Goal: Information Seeking & Learning: Compare options

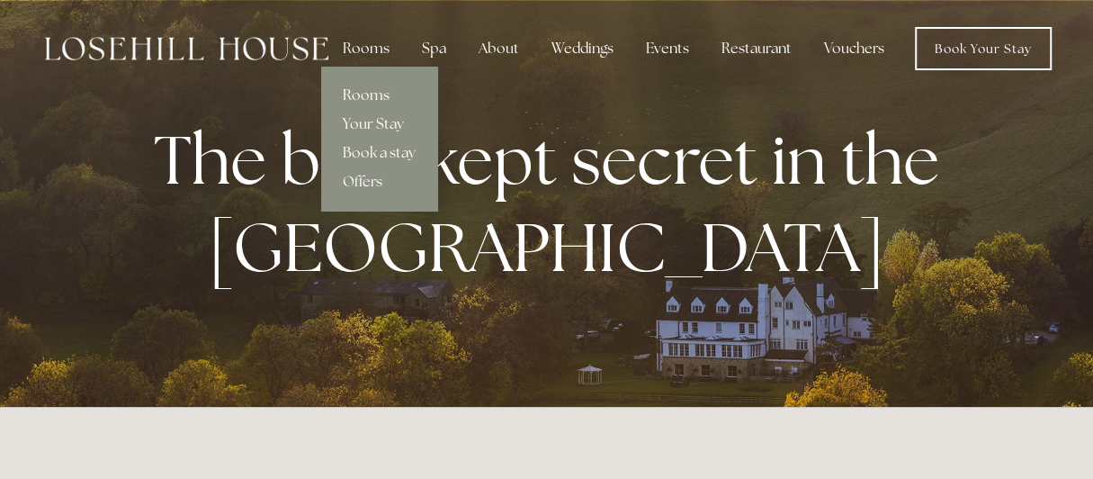
click at [371, 97] on link "Rooms" at bounding box center [379, 95] width 116 height 29
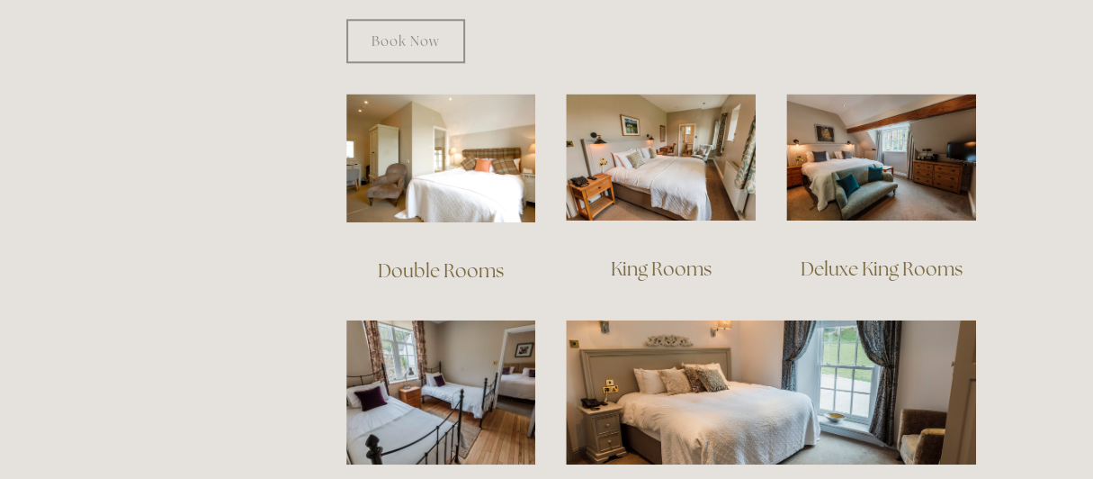
scroll to position [1142, 0]
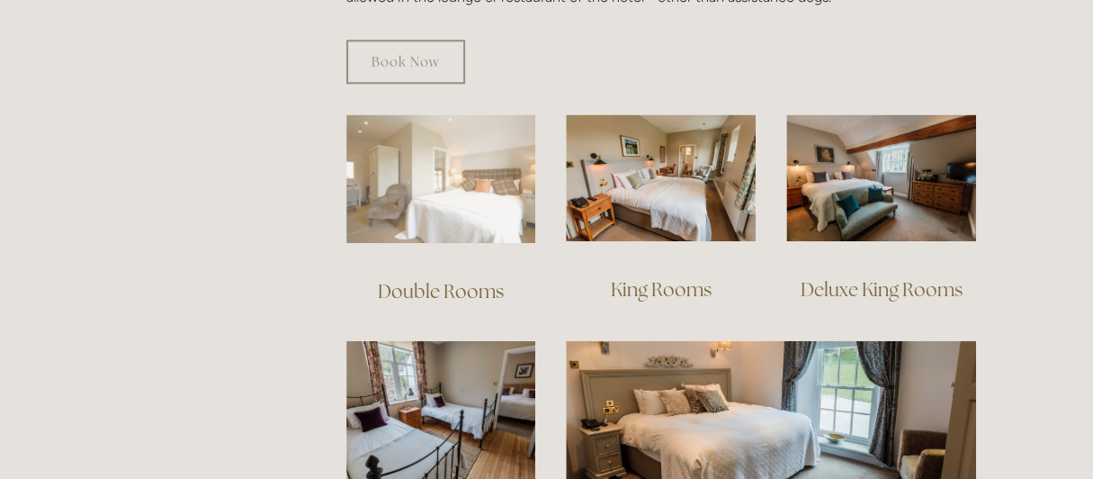
click at [500, 178] on img at bounding box center [441, 178] width 190 height 129
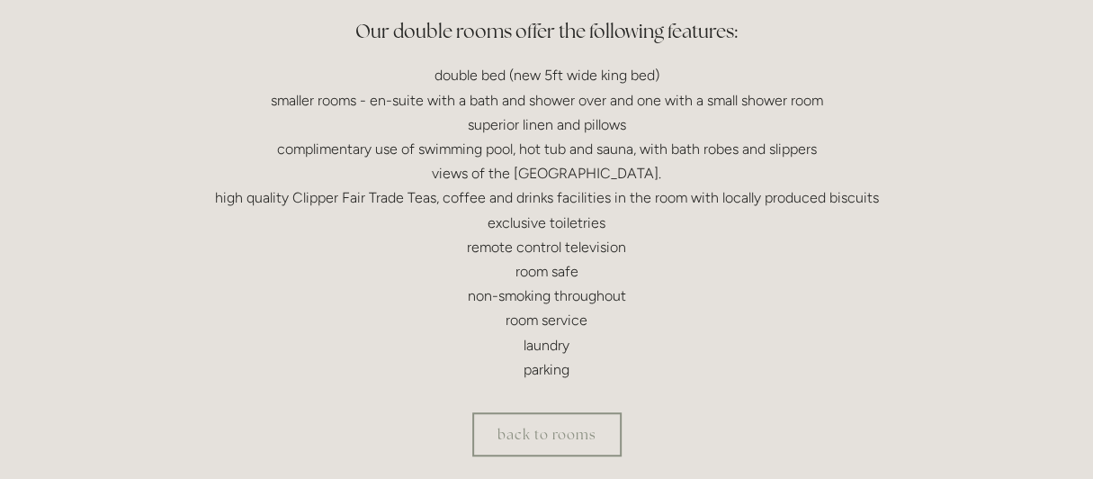
scroll to position [499, 0]
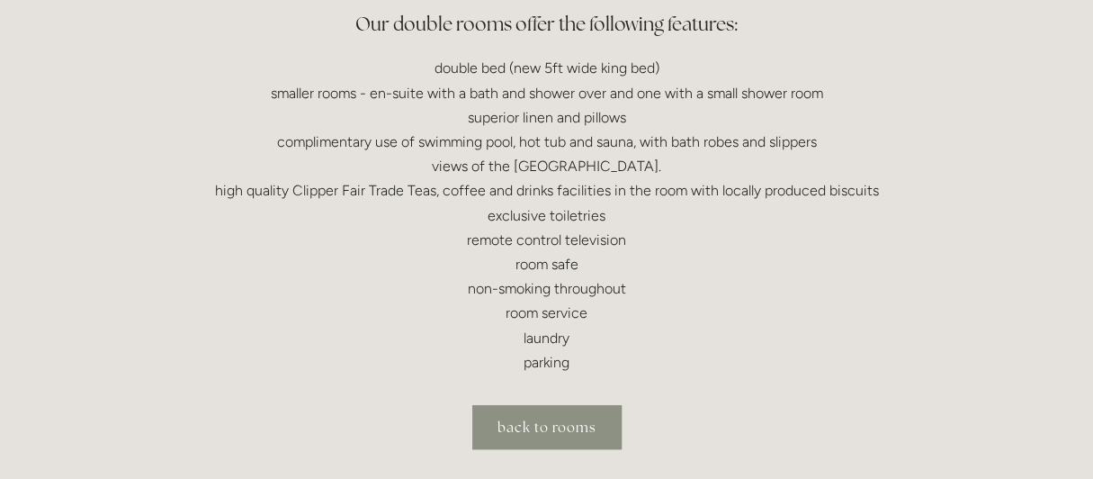
click at [540, 430] on link "back to rooms" at bounding box center [546, 427] width 149 height 44
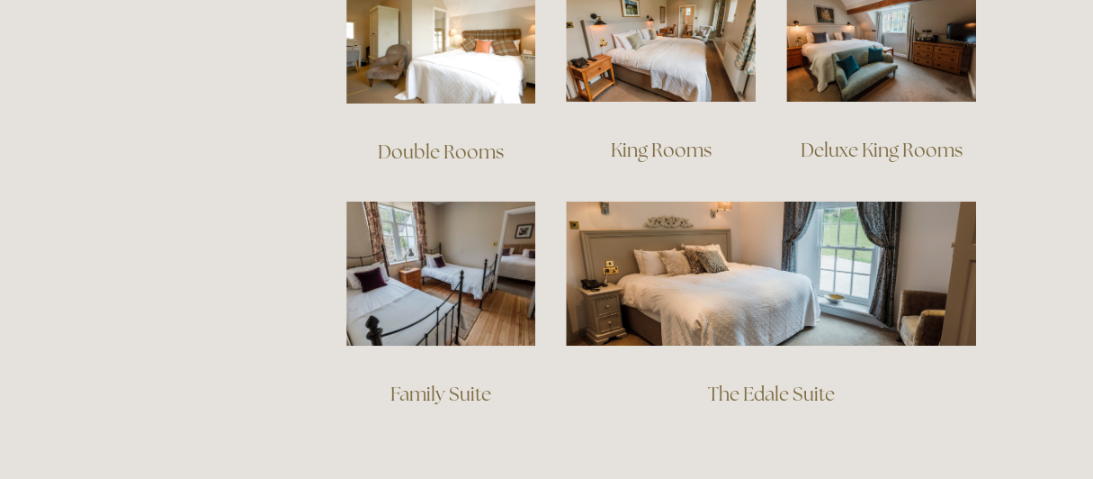
scroll to position [1321, 0]
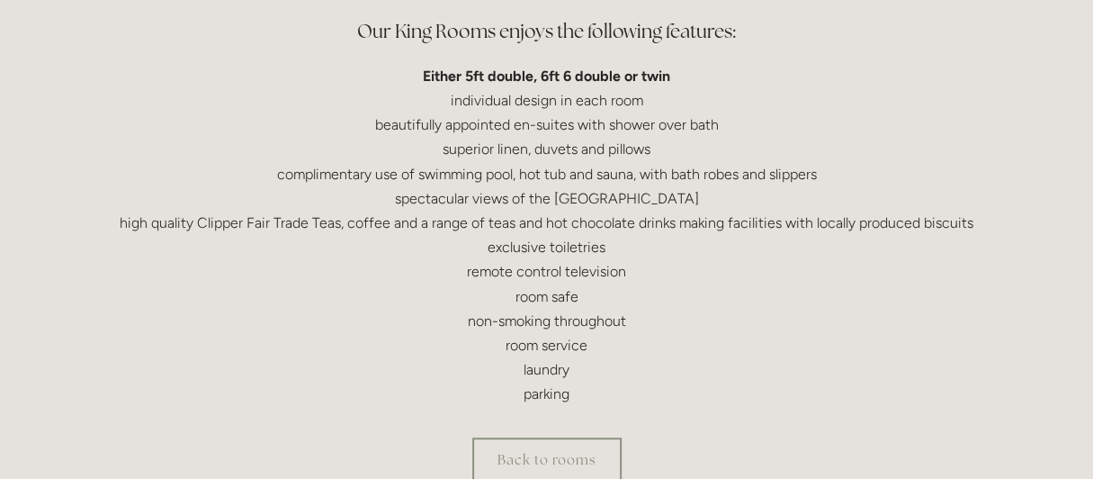
scroll to position [570, 0]
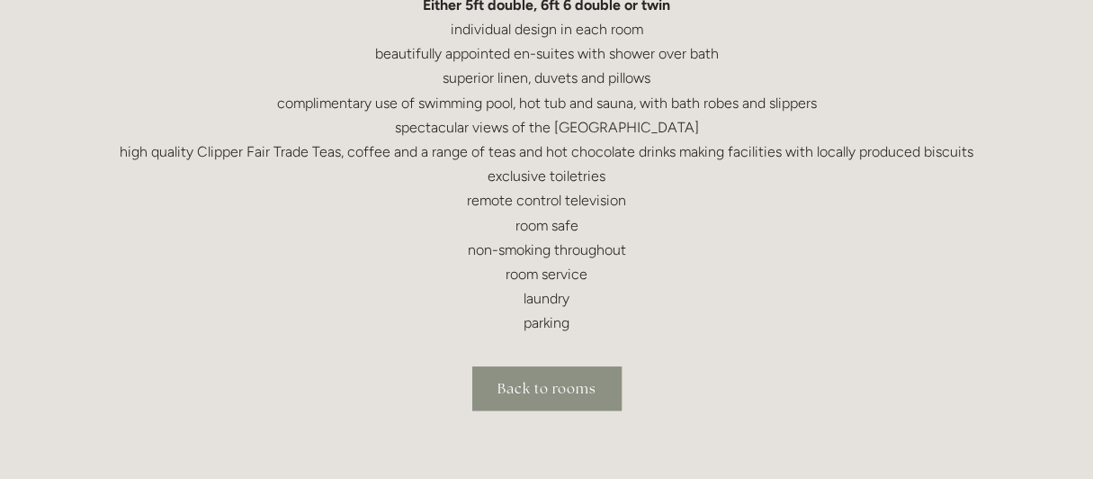
click at [598, 395] on link "Back to rooms" at bounding box center [546, 388] width 149 height 44
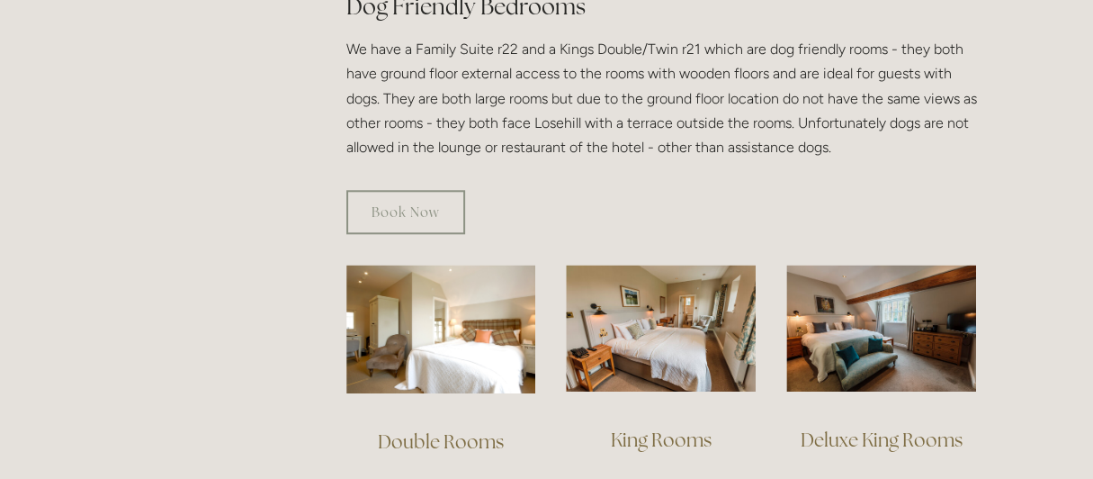
scroll to position [1107, 0]
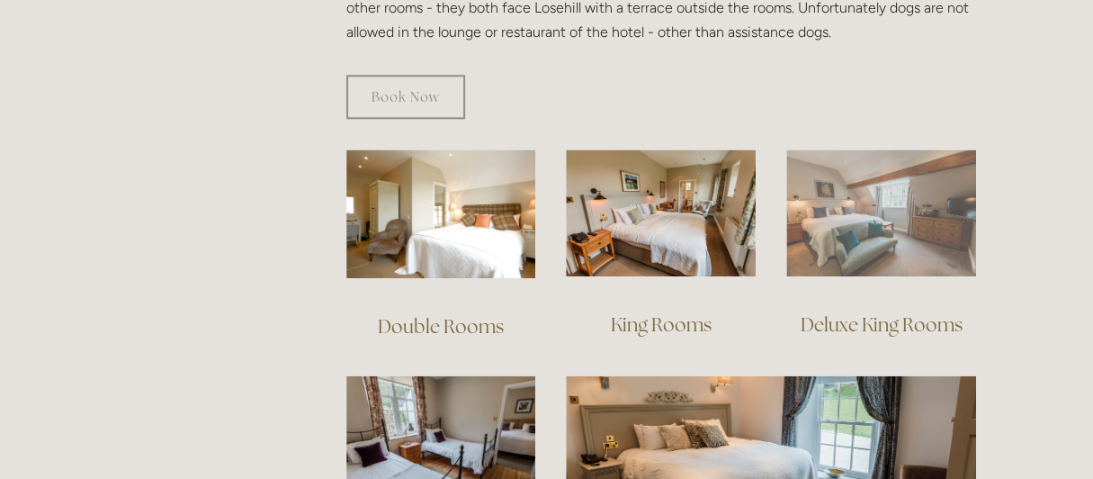
click at [929, 229] on img at bounding box center [881, 212] width 190 height 127
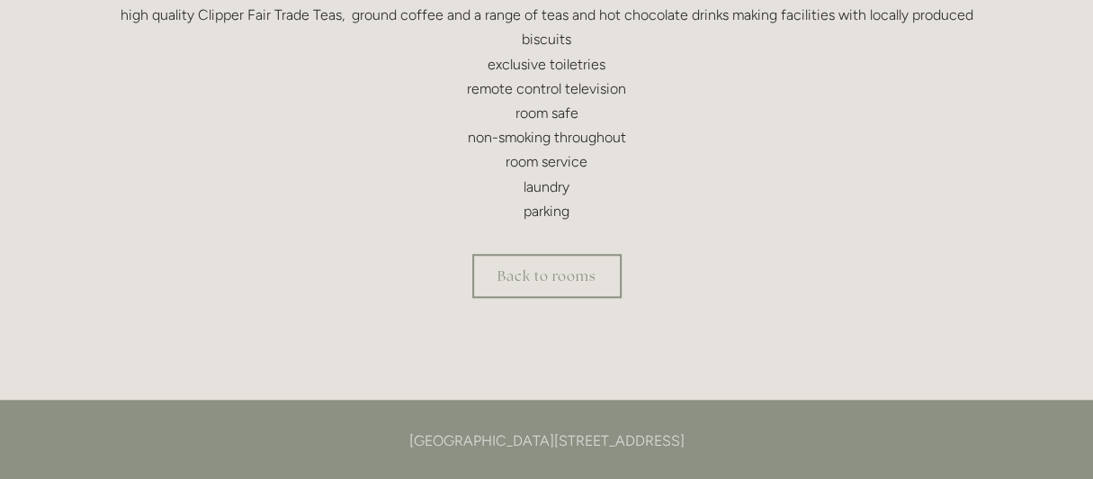
scroll to position [785, 0]
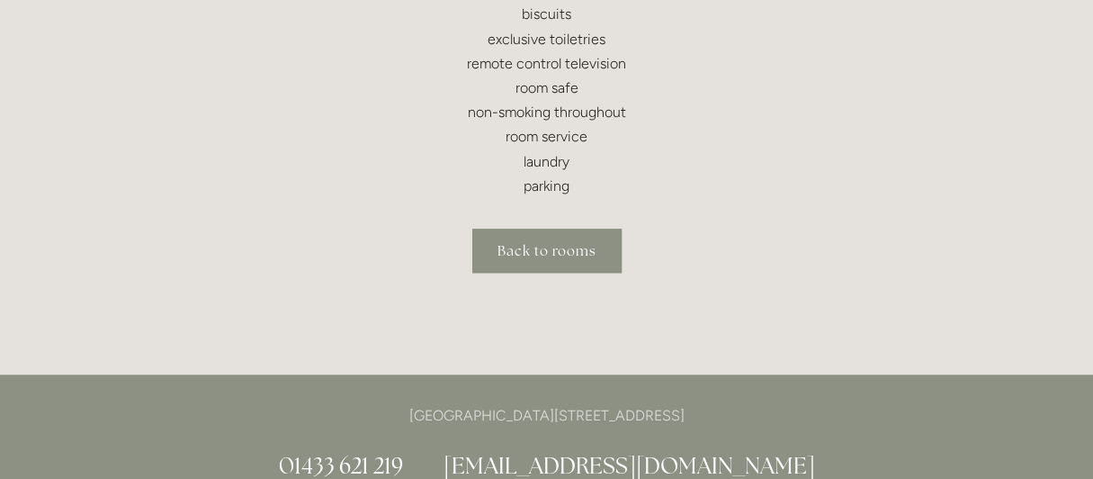
click at [588, 251] on link "Back to rooms" at bounding box center [546, 251] width 149 height 44
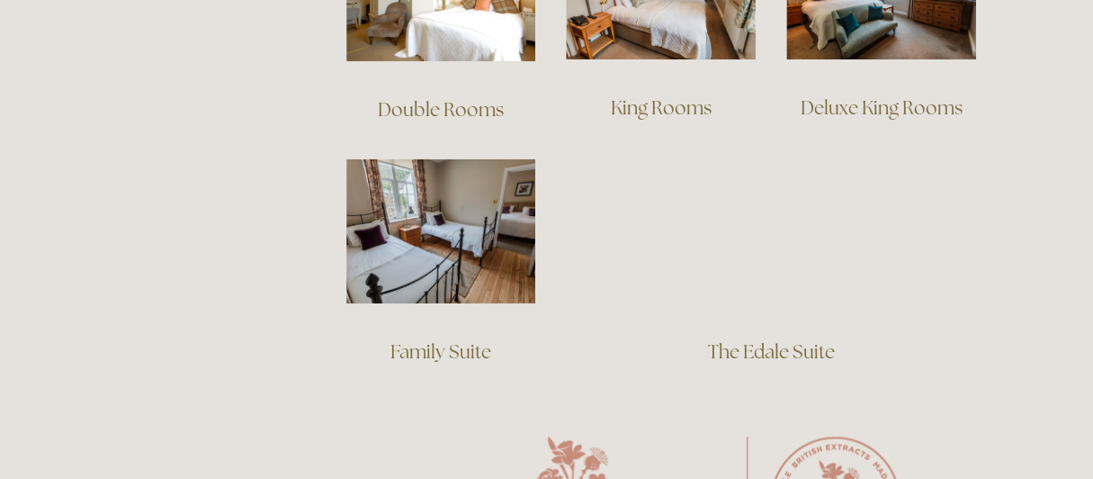
scroll to position [1356, 0]
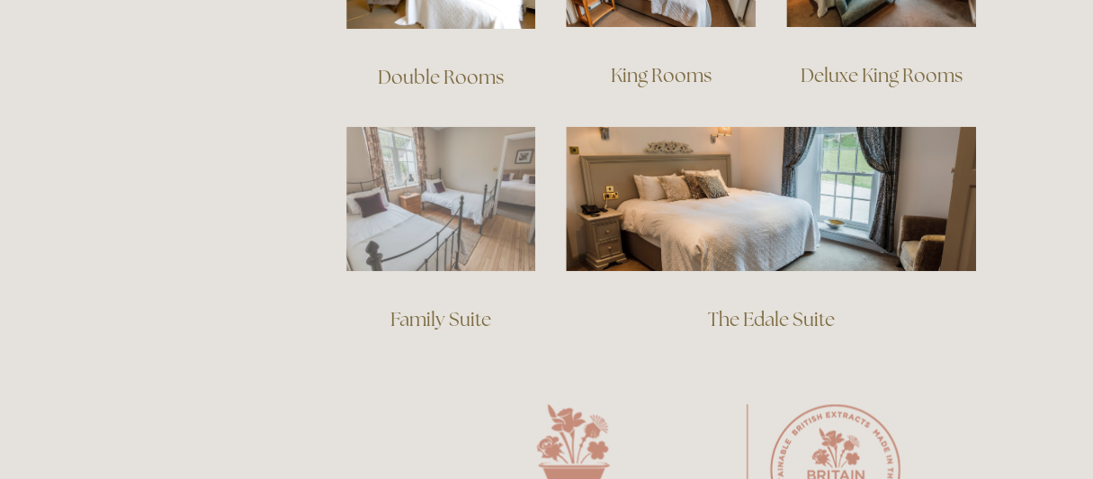
click at [453, 202] on img at bounding box center [441, 198] width 190 height 145
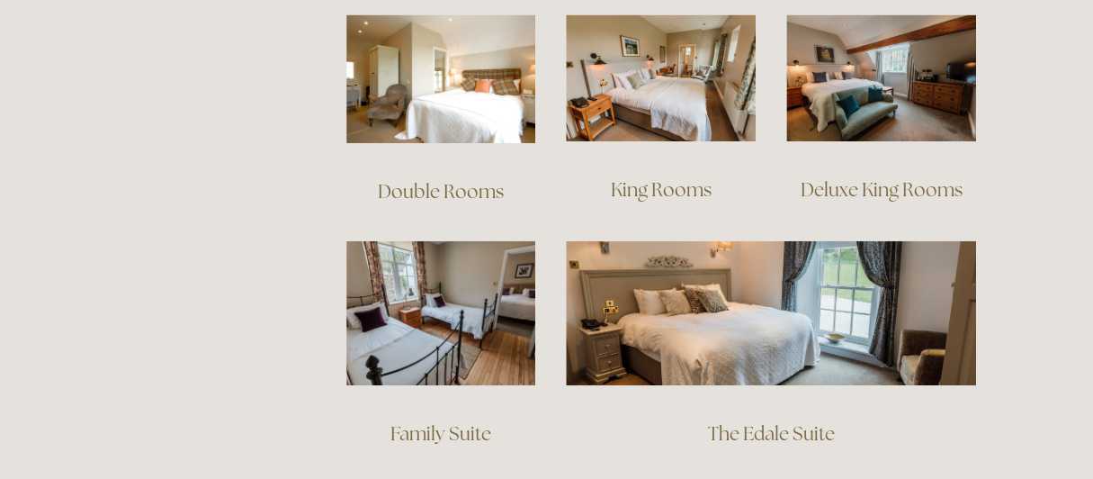
scroll to position [1321, 0]
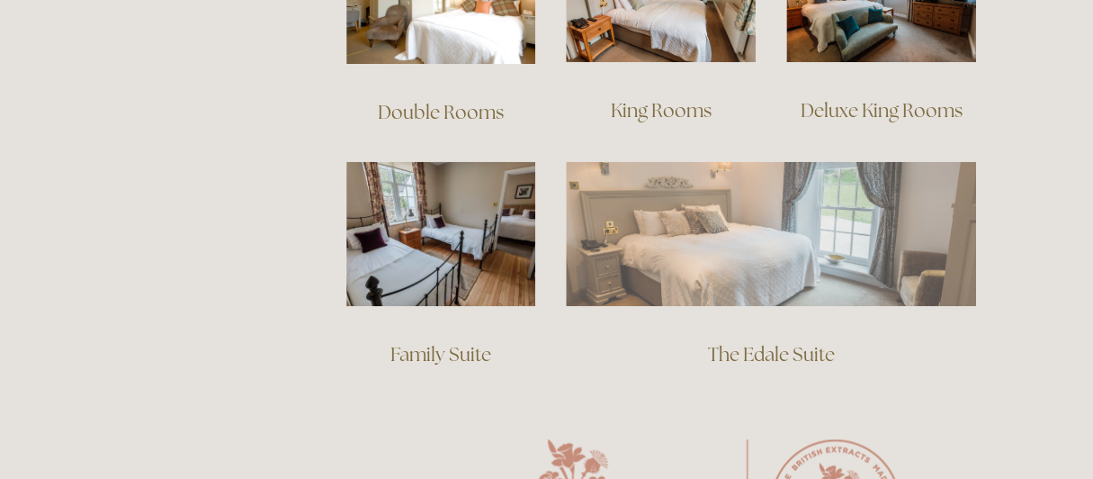
click at [762, 202] on img at bounding box center [771, 233] width 410 height 144
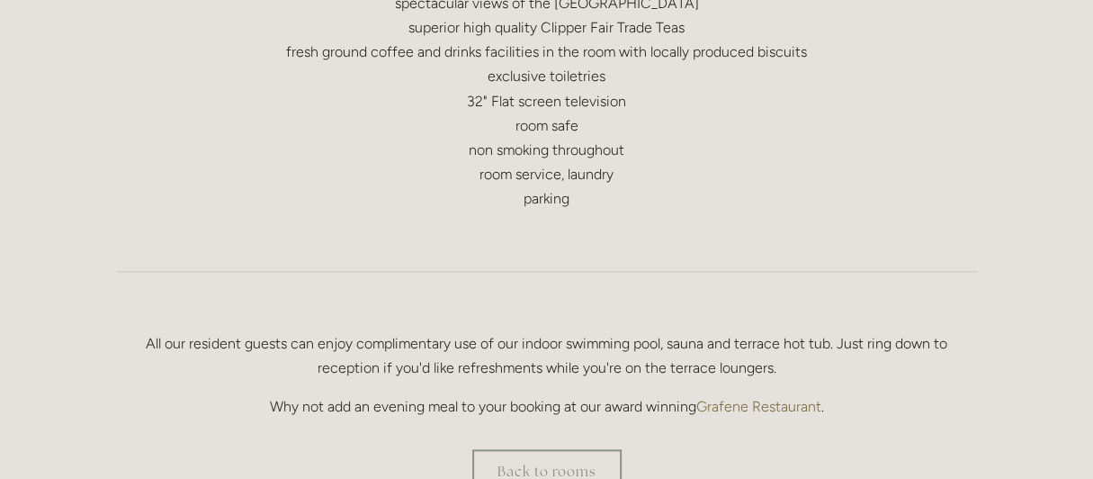
scroll to position [1035, 0]
